Goal: Find specific page/section: Find specific page/section

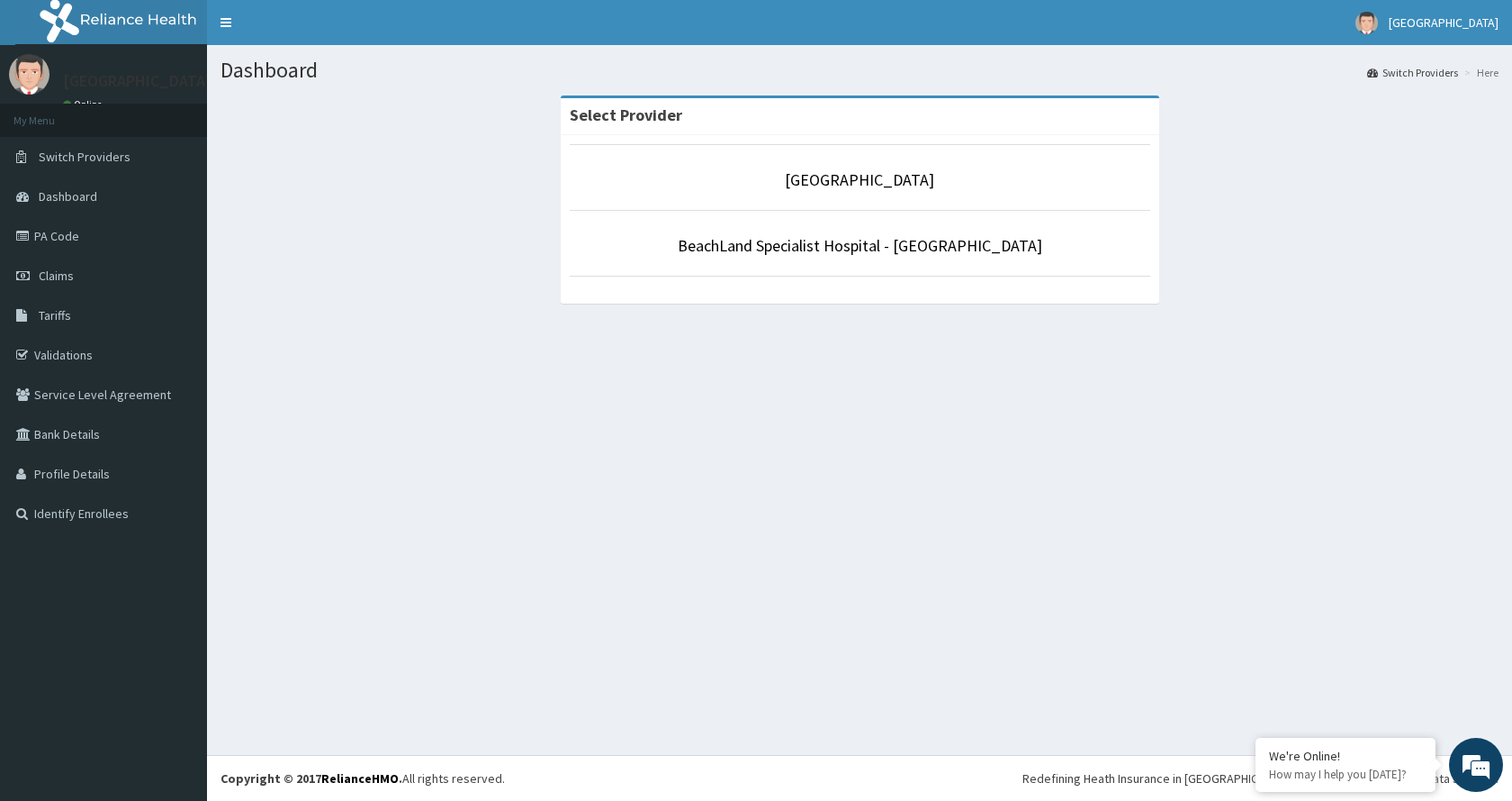
click at [905, 250] on link "BeachLand Specialist Hospital - [GEOGRAPHIC_DATA]" at bounding box center [860, 246] width 364 height 21
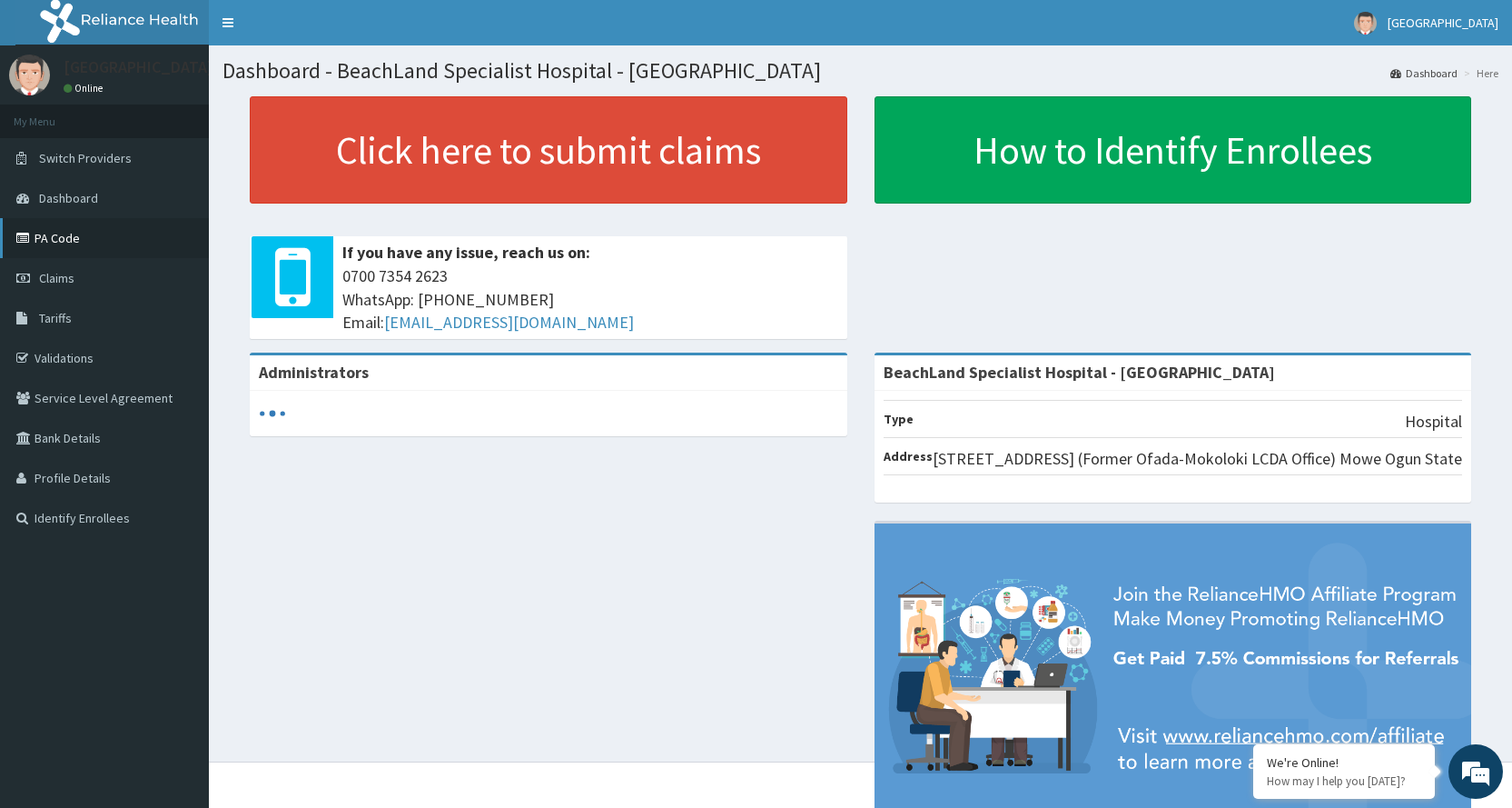
click at [57, 241] on link "PA Code" at bounding box center [104, 237] width 209 height 40
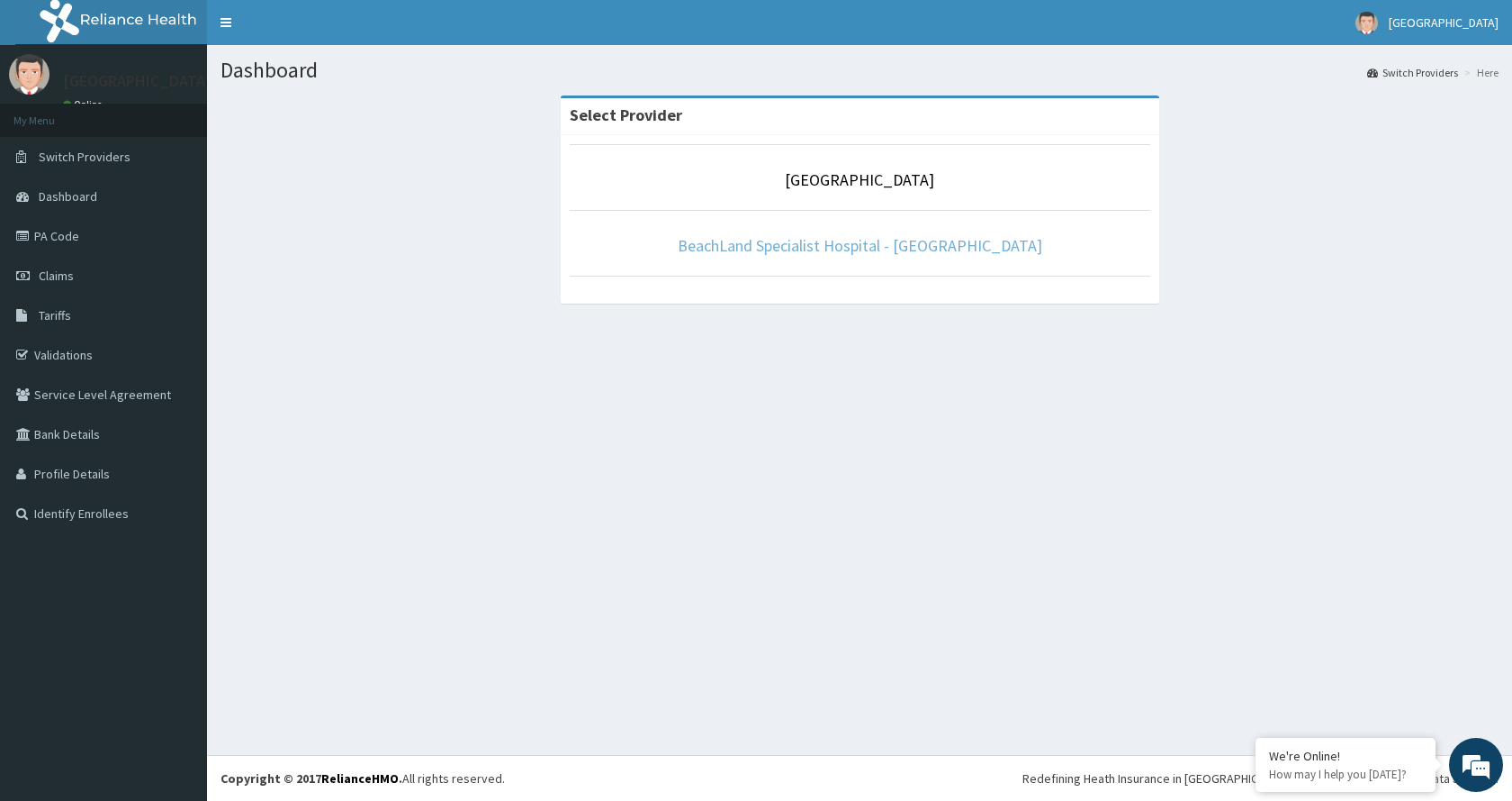
click at [932, 246] on link "BeachLand Specialist Hospital - [GEOGRAPHIC_DATA]" at bounding box center [860, 246] width 364 height 21
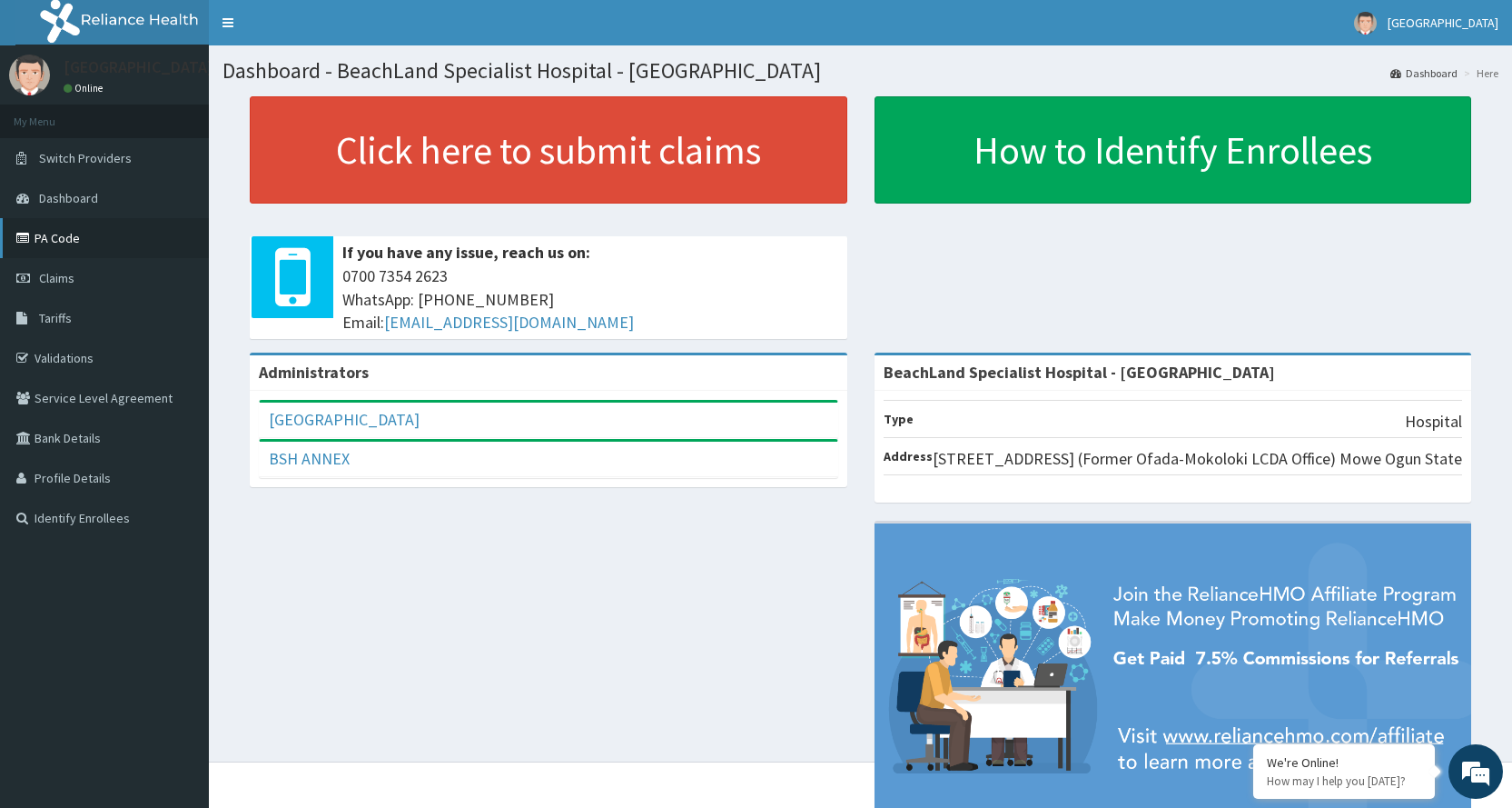
click at [89, 242] on link "PA Code" at bounding box center [104, 237] width 209 height 40
